Goal: Communication & Community: Answer question/provide support

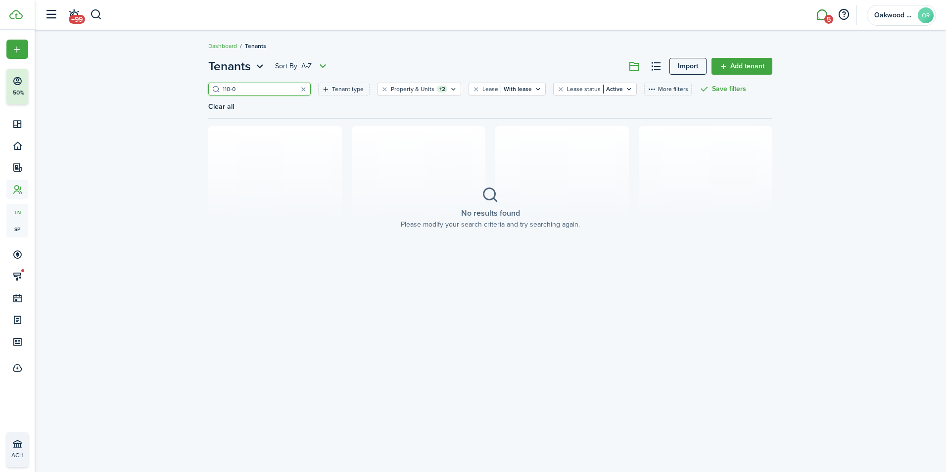
click at [820, 20] on link "5" at bounding box center [821, 14] width 19 height 25
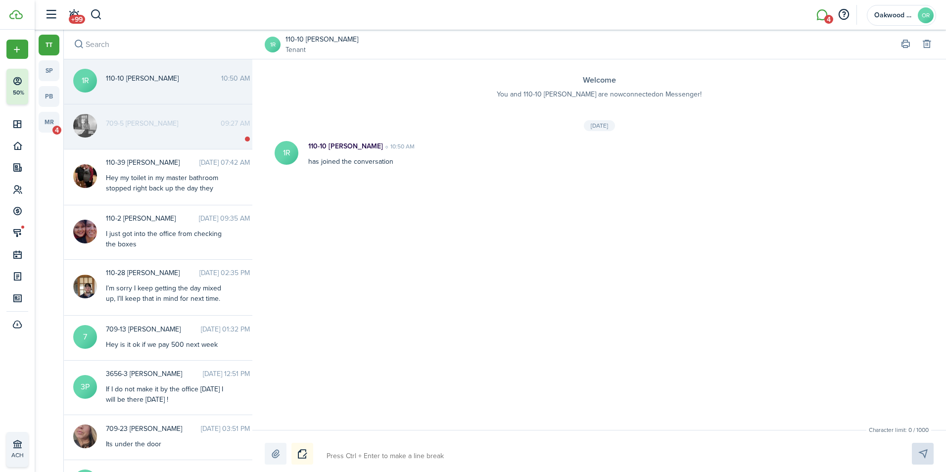
click at [181, 117] on messenger-thread-item "709-5 [PERSON_NAME] 09:27 AM" at bounding box center [161, 126] width 194 height 45
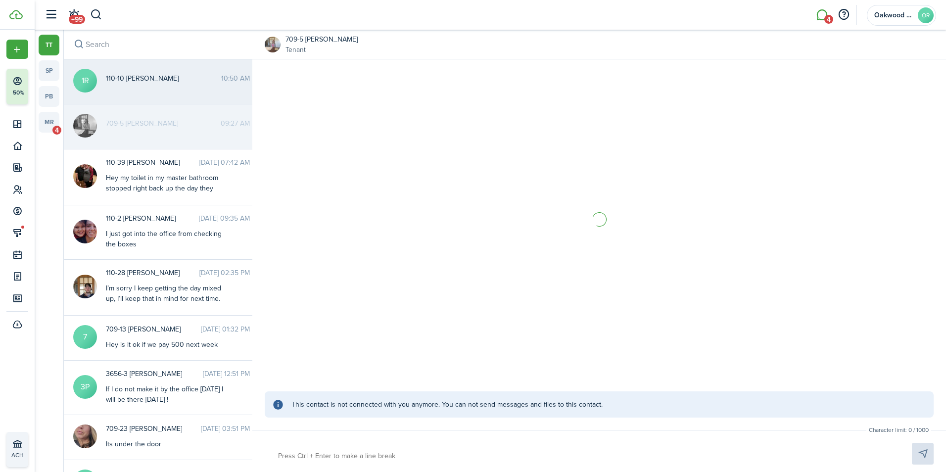
click at [186, 95] on messenger-thread-item "1R 110-10 [PERSON_NAME] 10:50 AM" at bounding box center [161, 81] width 194 height 45
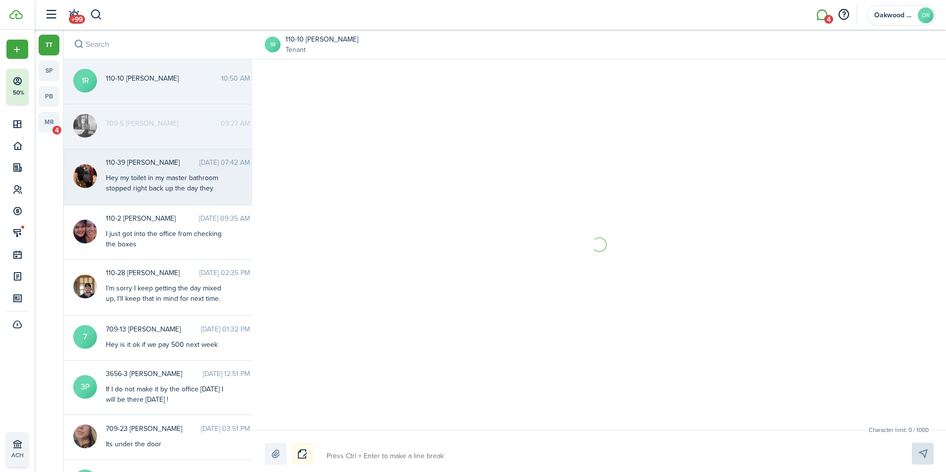
click at [185, 170] on div "110-39 [PERSON_NAME] [DATE] 07:42 AM Hey my toilet in my master bathroom stoppe…" at bounding box center [177, 176] width 159 height 38
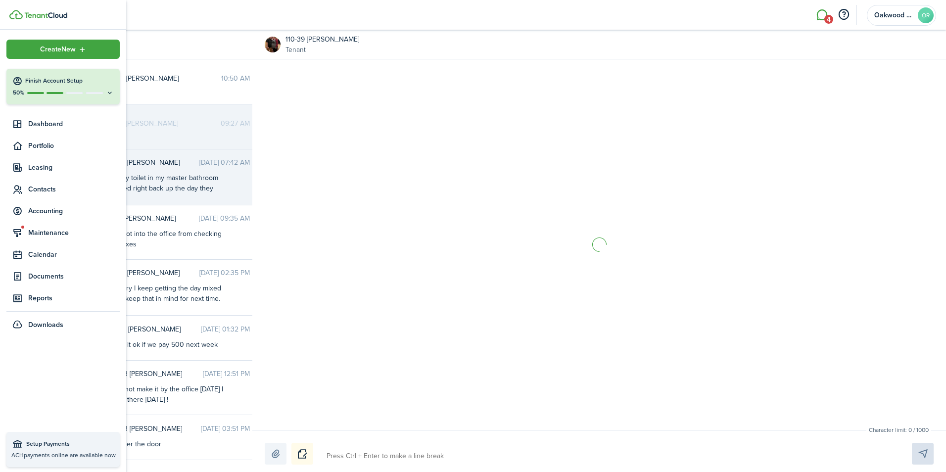
click at [55, 12] on link at bounding box center [67, 14] width 117 height 9
